Goal: Check status: Check status

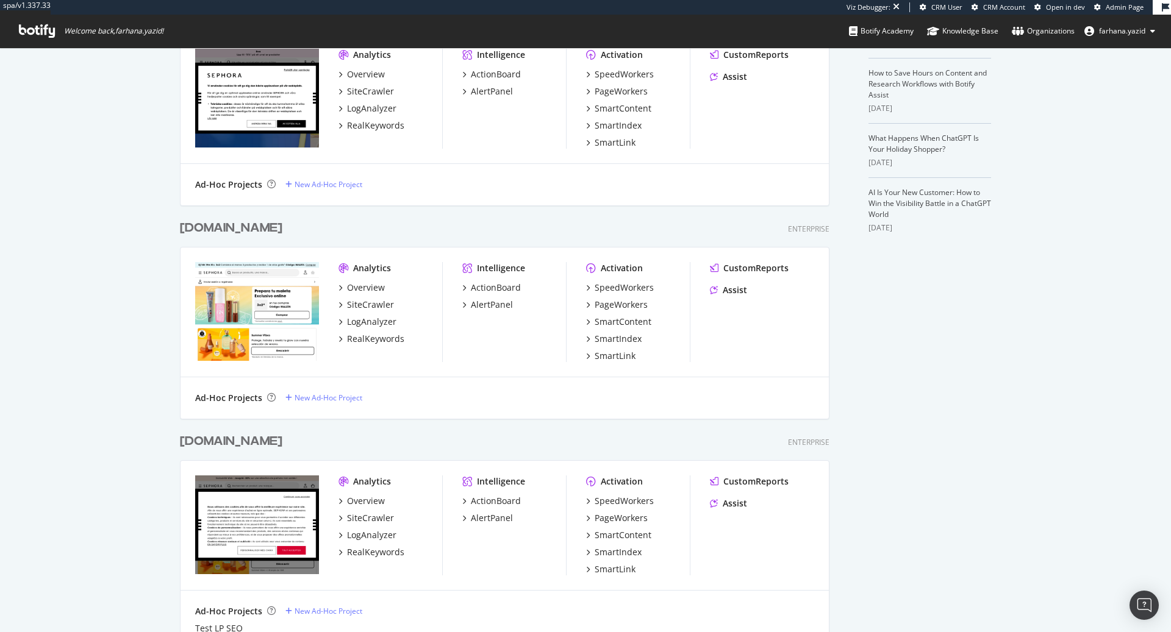
scroll to position [3332, 646]
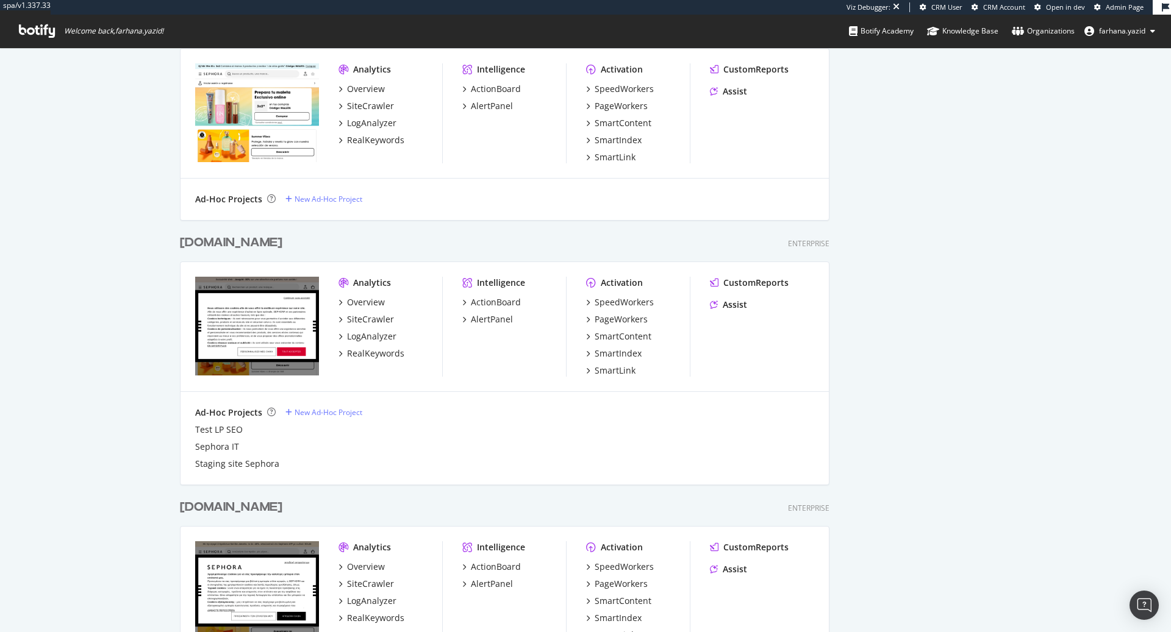
click at [221, 239] on div "[DOMAIN_NAME]" at bounding box center [231, 243] width 102 height 18
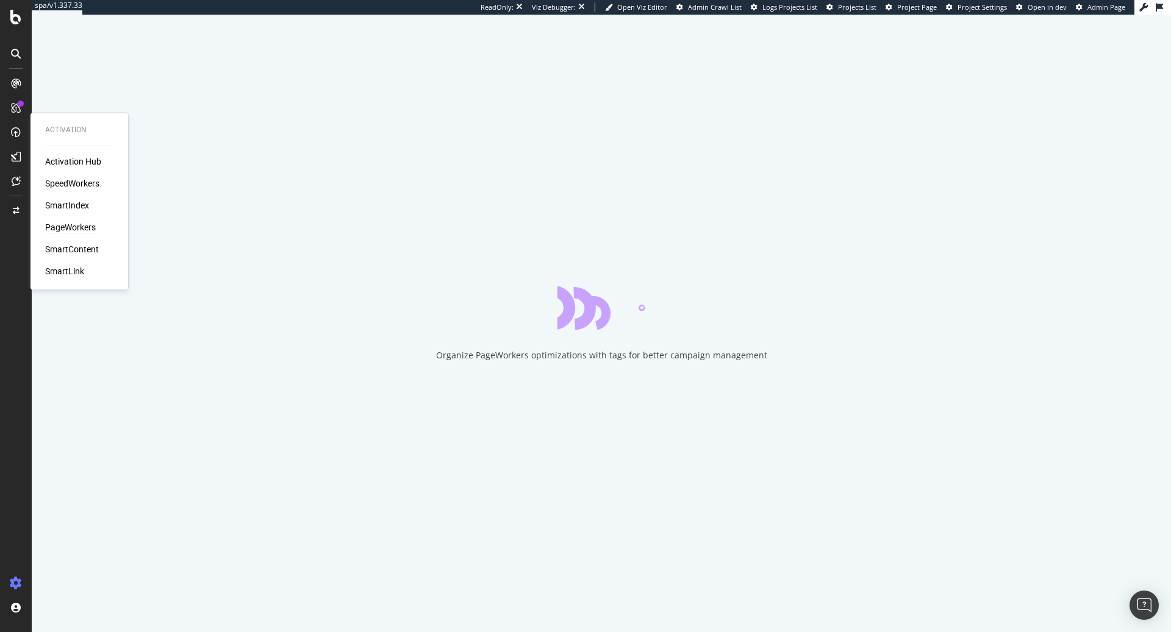
click at [77, 224] on div "PageWorkers" at bounding box center [70, 227] width 51 height 12
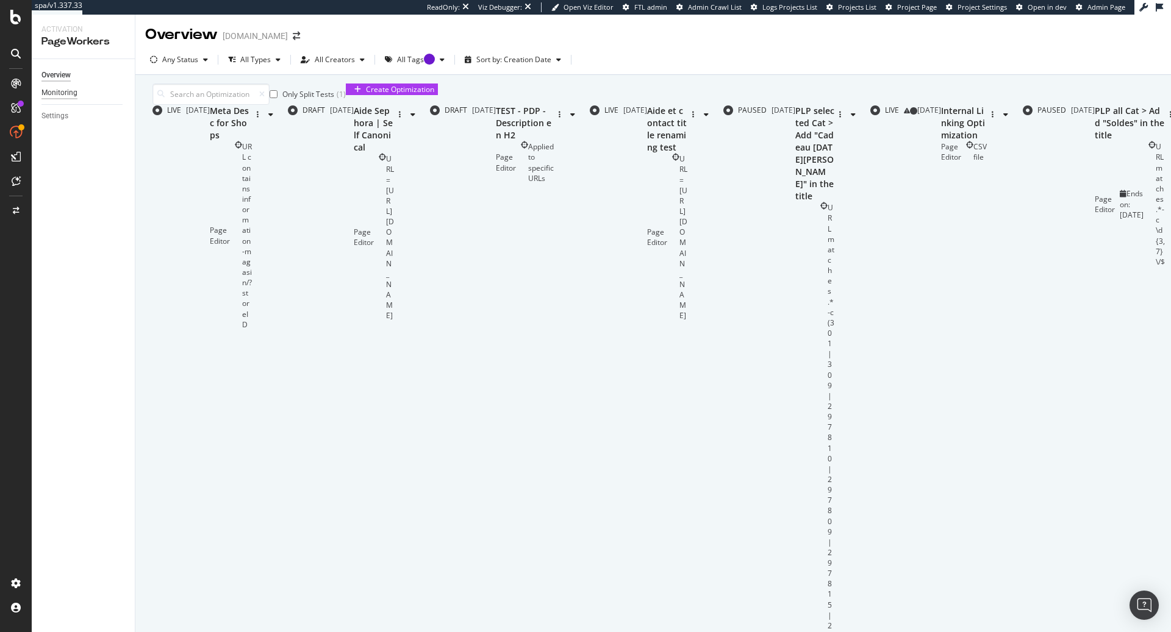
click at [59, 96] on div "Monitoring" at bounding box center [59, 93] width 36 height 13
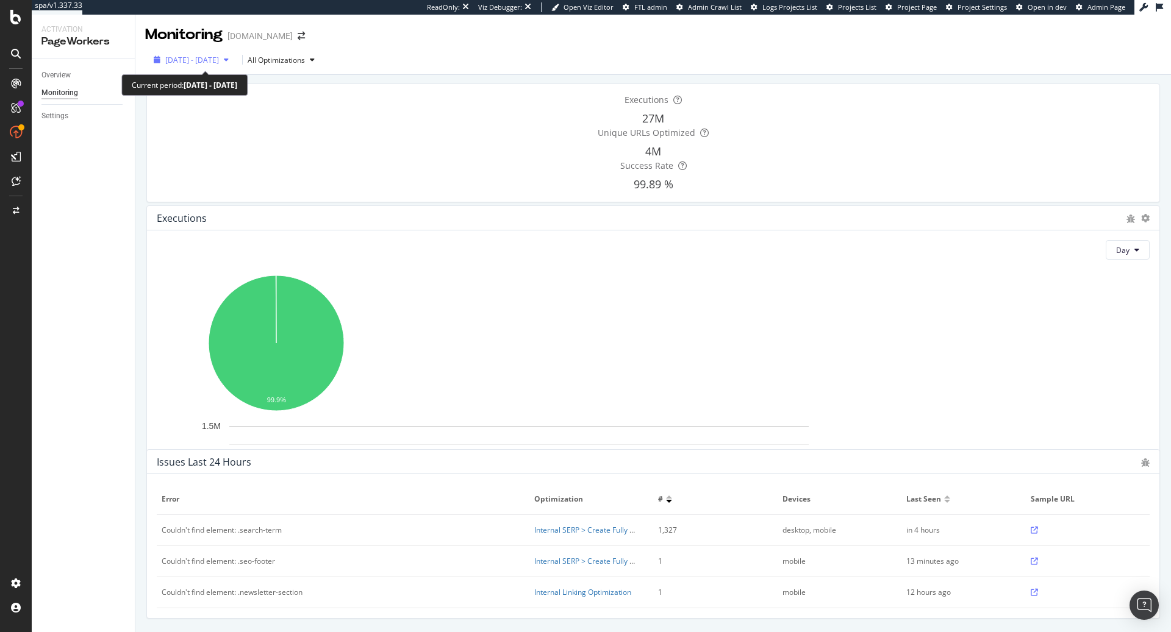
click at [201, 65] on div "[DATE] - [DATE]" at bounding box center [191, 60] width 85 height 10
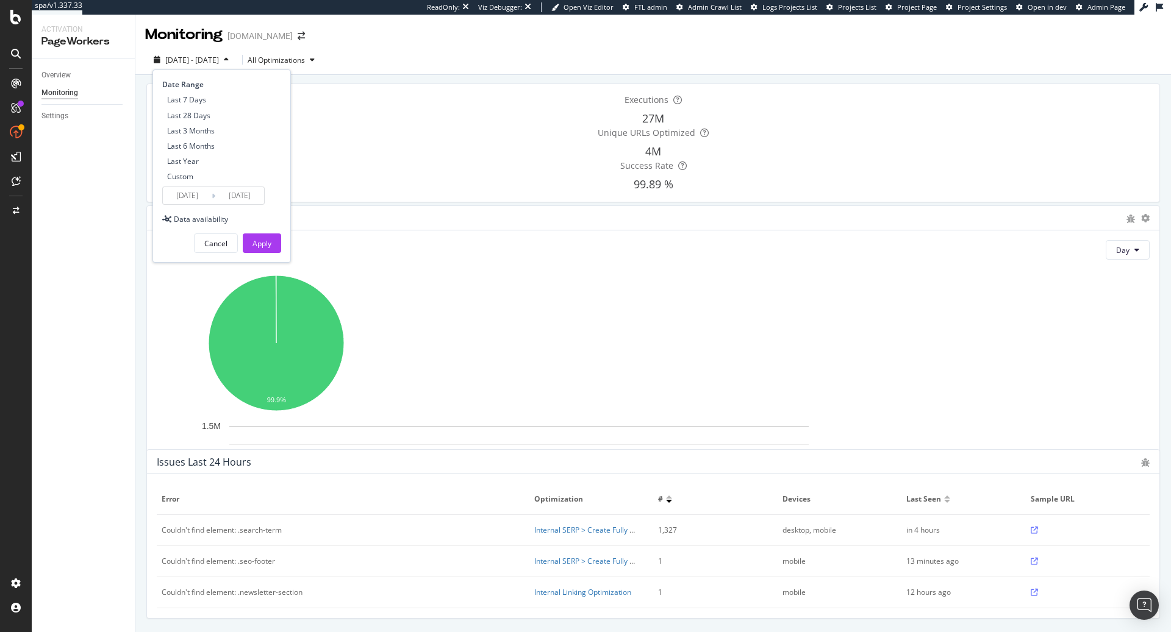
click at [199, 161] on div "Last Year" at bounding box center [183, 161] width 32 height 10
type input "[DATE]"
click at [268, 244] on div "Apply" at bounding box center [261, 243] width 19 height 10
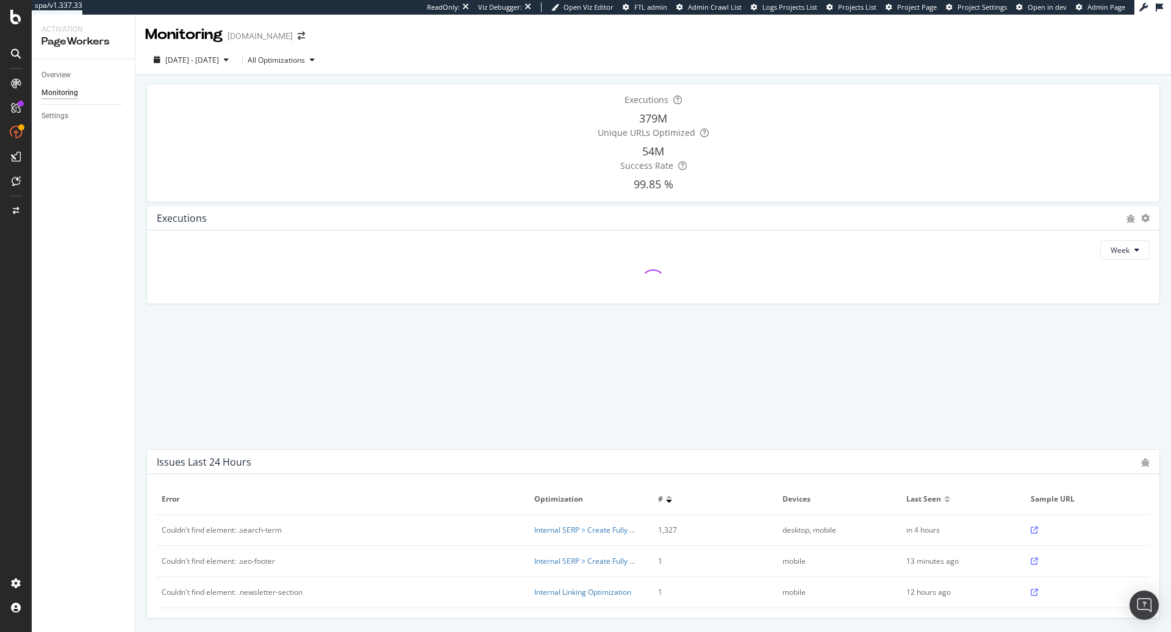
click at [643, 136] on span "Unique URLs Optimized" at bounding box center [647, 133] width 98 height 12
click at [624, 105] on span "Executions" at bounding box center [646, 100] width 44 height 12
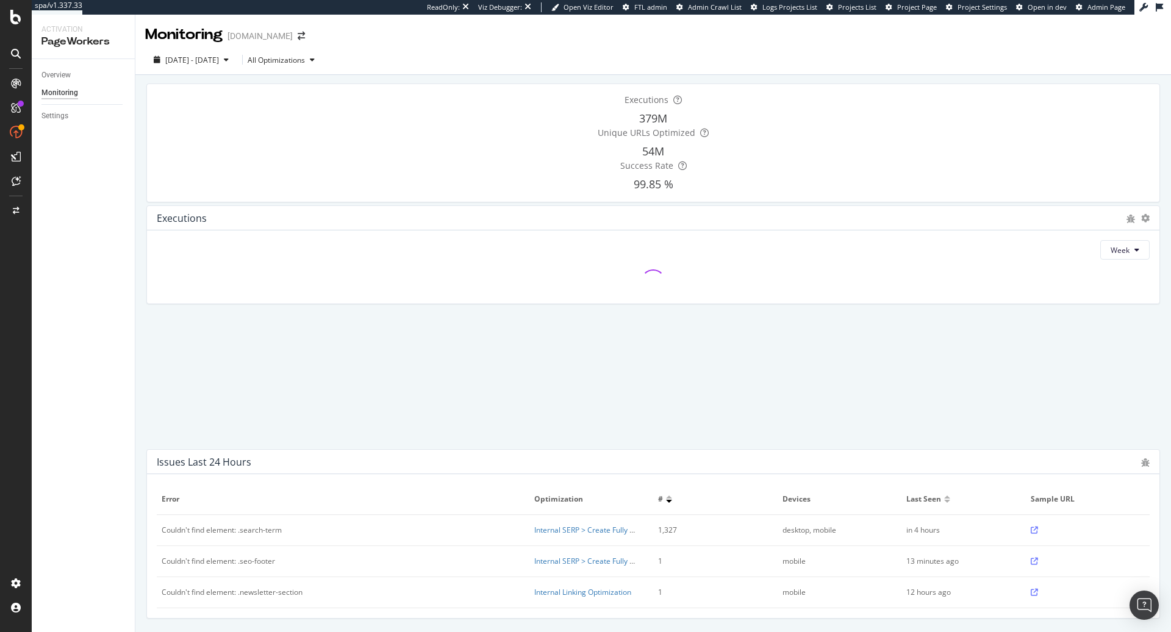
click at [624, 105] on span "Executions" at bounding box center [646, 100] width 44 height 12
